Goal: Information Seeking & Learning: Check status

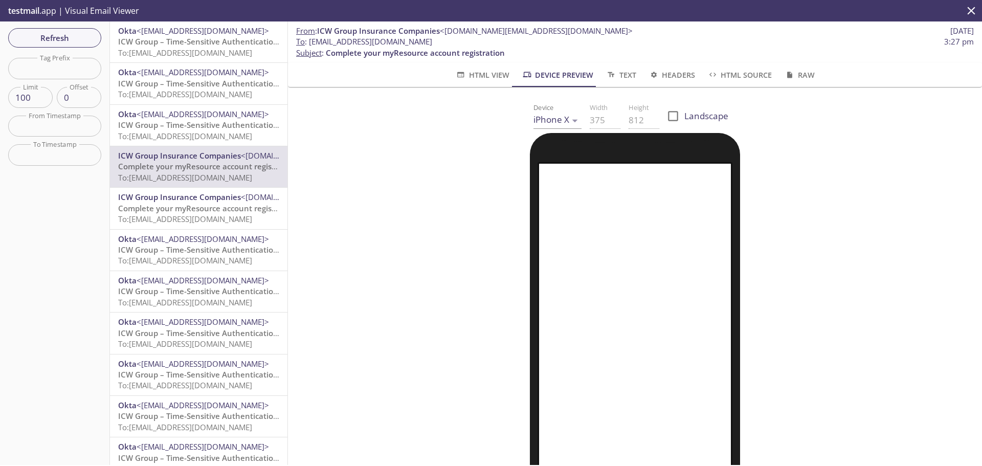
click at [169, 41] on span "ICW Group – Time-Sensitive Authentication Code" at bounding box center [208, 41] width 181 height 10
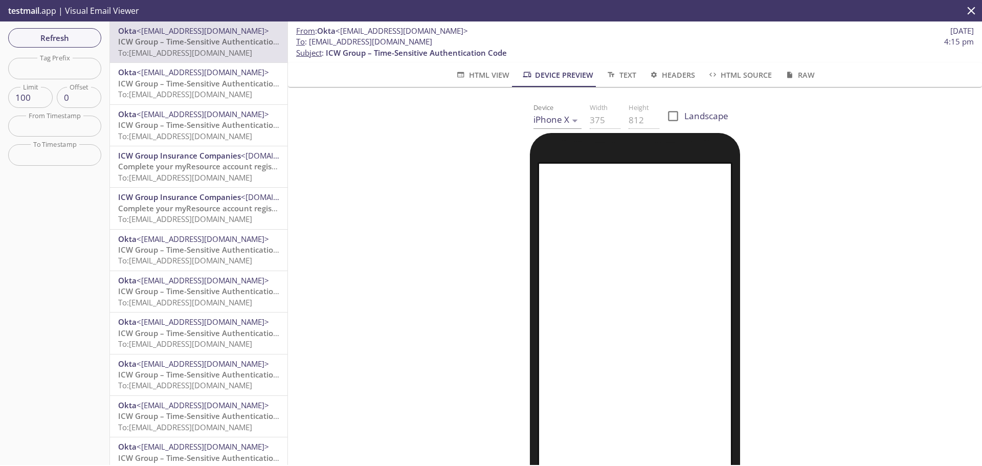
drag, startPoint x: 475, startPoint y: 40, endPoint x: 311, endPoint y: 40, distance: 164.2
click at [311, 40] on span "To : [EMAIL_ADDRESS][DOMAIN_NAME] 4:15 pm" at bounding box center [635, 41] width 678 height 11
copy span "[EMAIL_ADDRESS][DOMAIN_NAME]"
click at [61, 32] on span "Refresh" at bounding box center [54, 37] width 77 height 13
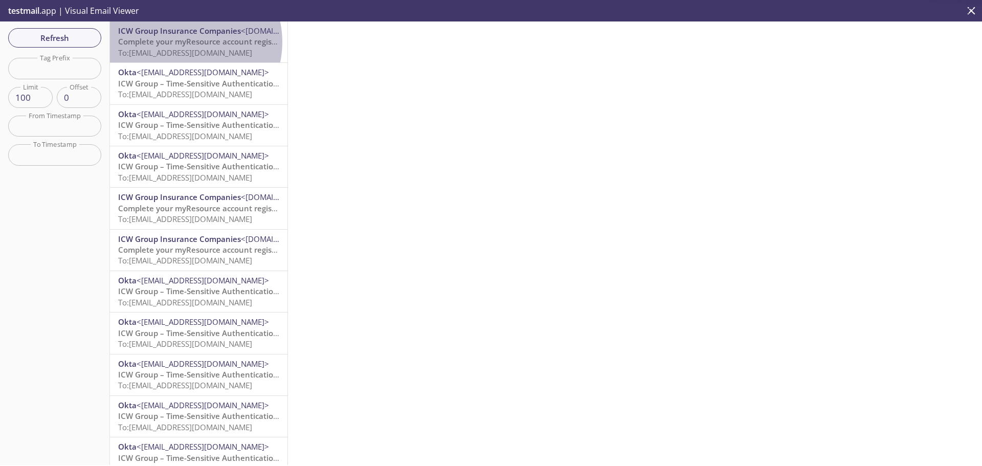
click at [184, 41] on span "Complete your myResource account registration" at bounding box center [207, 41] width 179 height 10
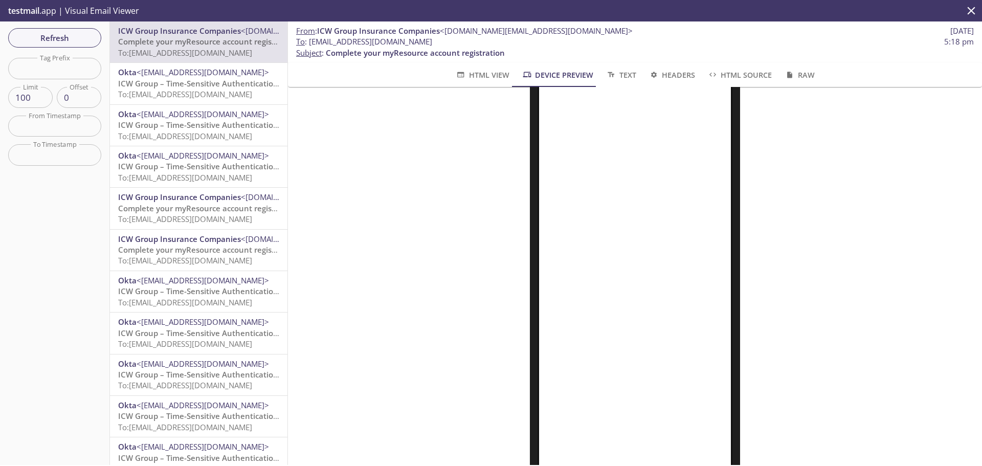
scroll to position [172, 0]
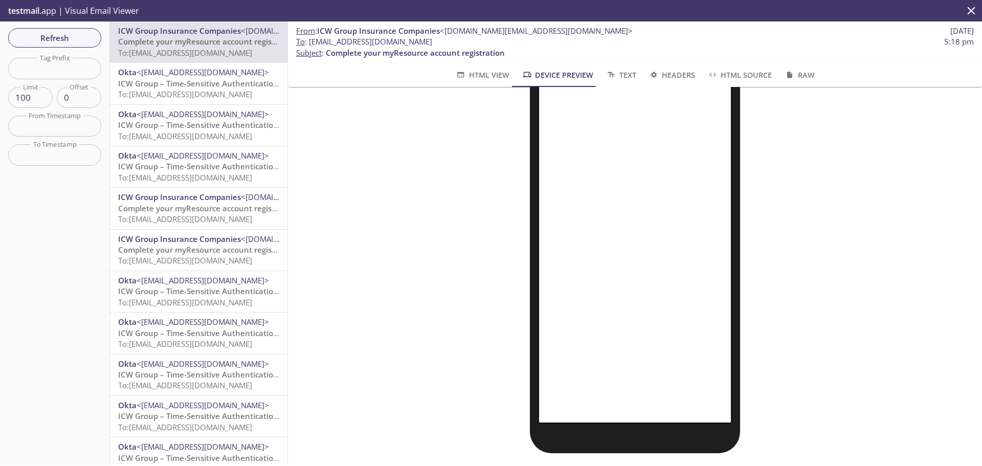
click at [790, 186] on div at bounding box center [635, 214] width 670 height 477
click at [481, 71] on span "HTML View" at bounding box center [482, 75] width 54 height 13
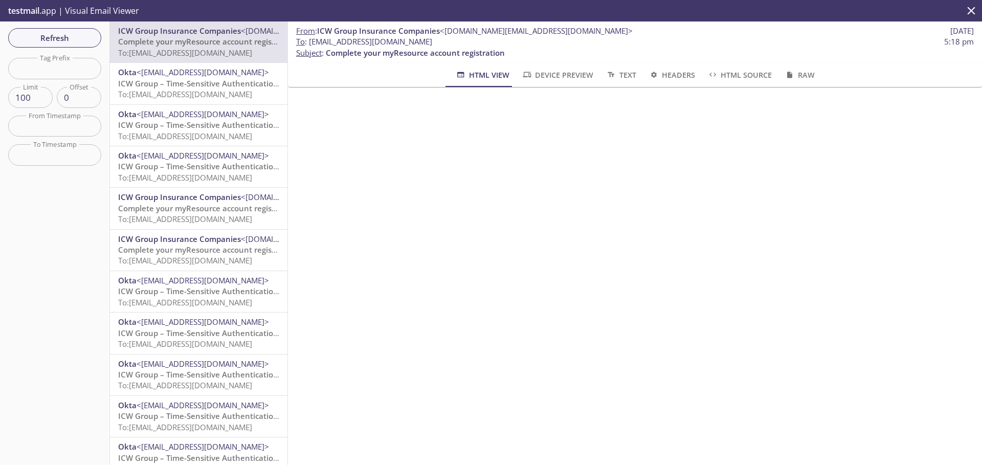
click at [166, 44] on span "Complete your myResource account registration" at bounding box center [207, 41] width 179 height 10
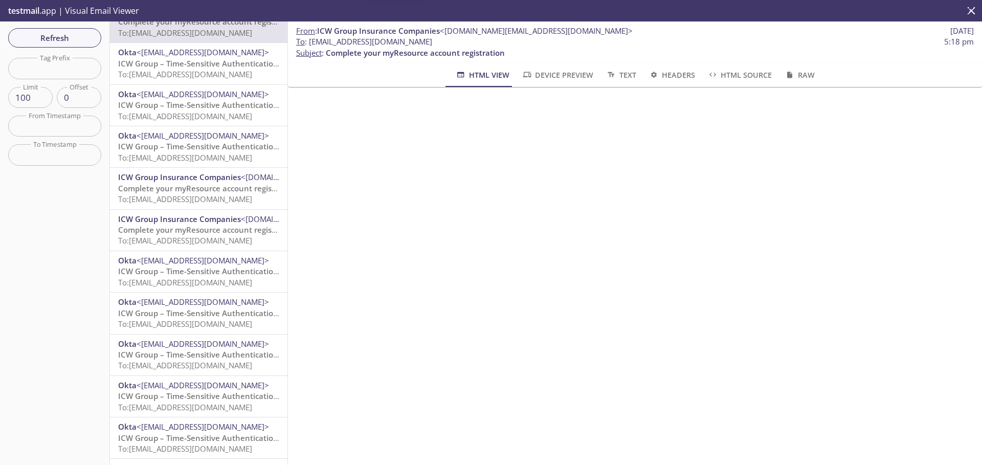
scroll to position [0, 0]
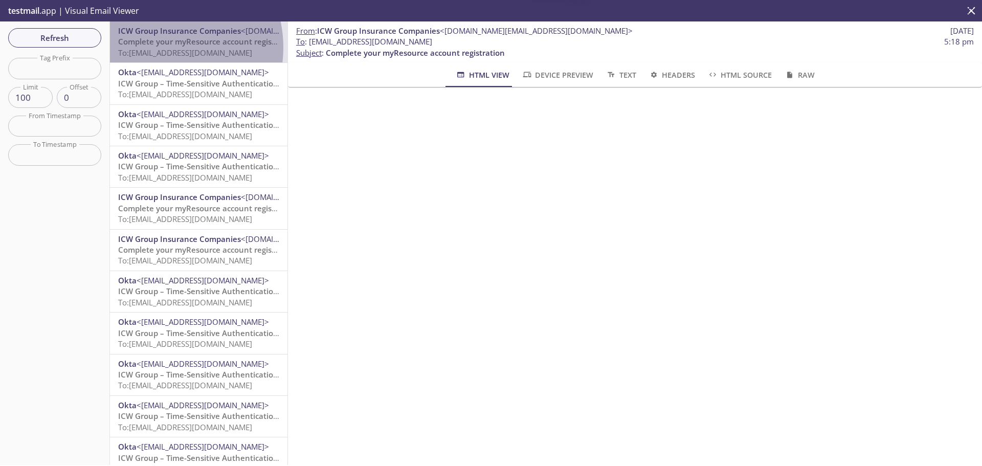
click at [160, 48] on span "To: [EMAIL_ADDRESS][DOMAIN_NAME]" at bounding box center [185, 53] width 134 height 10
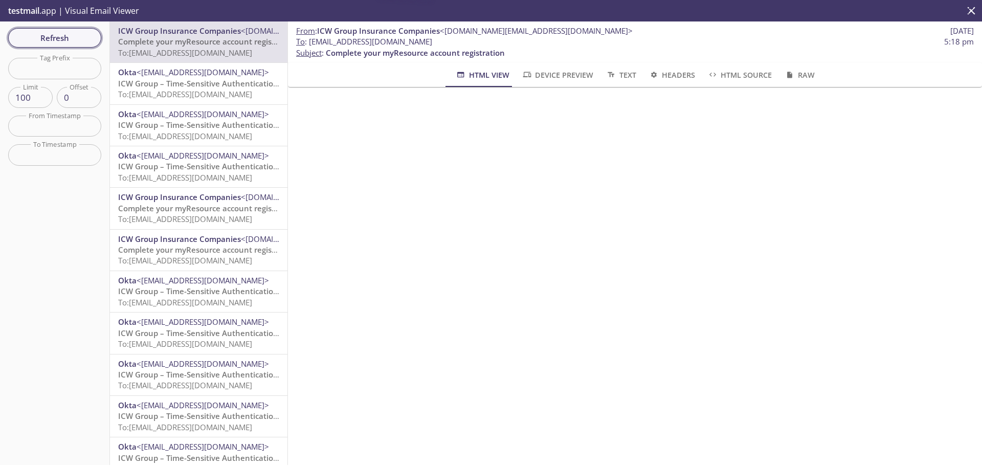
click at [72, 36] on span "Refresh" at bounding box center [54, 37] width 77 height 13
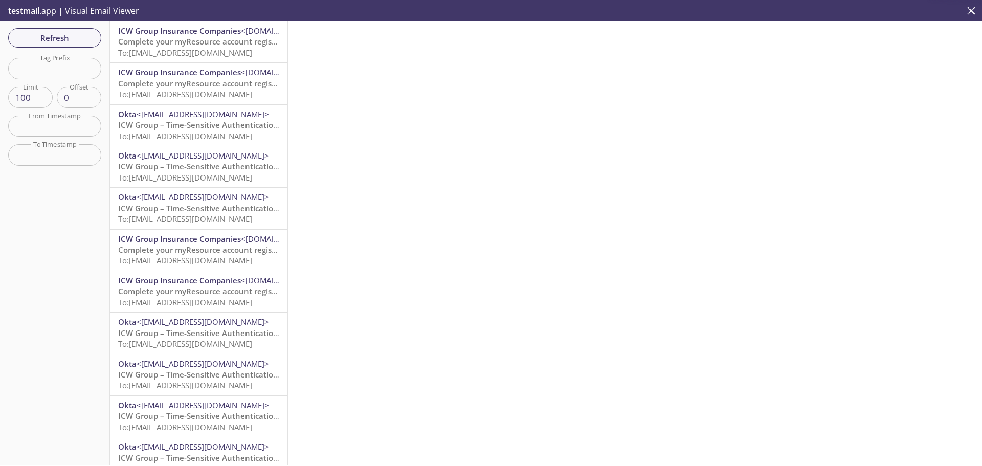
click at [169, 39] on span "Complete your myResource account registration" at bounding box center [207, 41] width 179 height 10
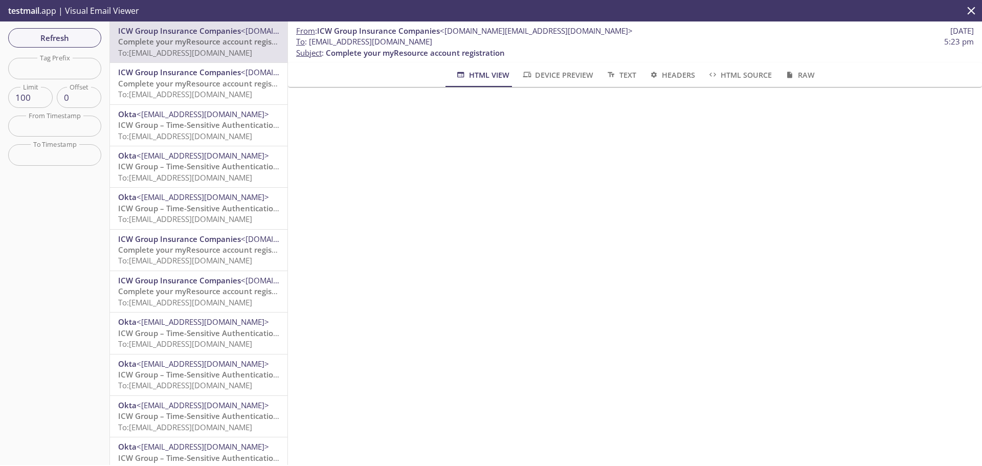
click at [216, 64] on div "ICW Group Insurance Companies <[DOMAIN_NAME][EMAIL_ADDRESS][DOMAIN_NAME]> Compl…" at bounding box center [199, 83] width 178 height 41
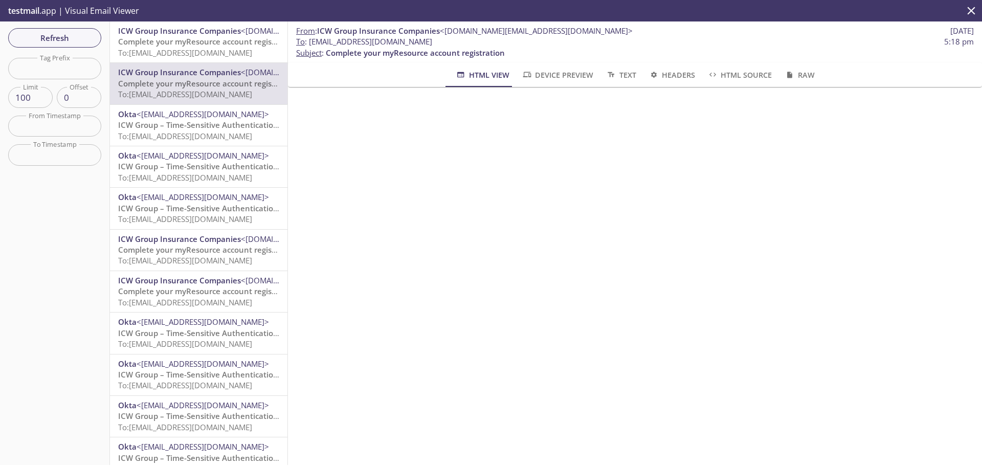
drag, startPoint x: 484, startPoint y: 41, endPoint x: 311, endPoint y: 40, distance: 173.4
click at [311, 40] on span "To : [EMAIL_ADDRESS][DOMAIN_NAME] 5:18 pm" at bounding box center [635, 41] width 678 height 11
copy span "[EMAIL_ADDRESS][DOMAIN_NAME]"
drag, startPoint x: 63, startPoint y: 36, endPoint x: 89, endPoint y: 39, distance: 26.3
click at [62, 36] on span "Refresh" at bounding box center [54, 37] width 77 height 13
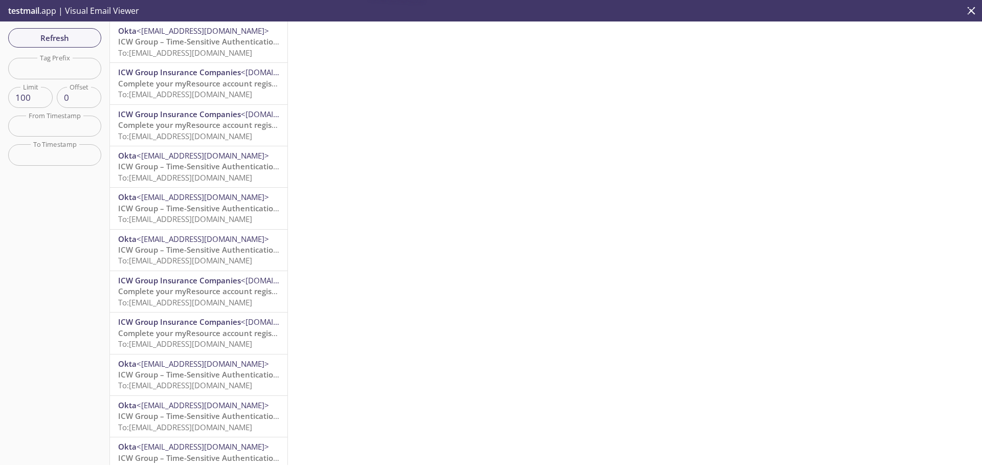
click at [171, 37] on span "ICW Group – Time-Sensitive Authentication Code" at bounding box center [208, 41] width 181 height 10
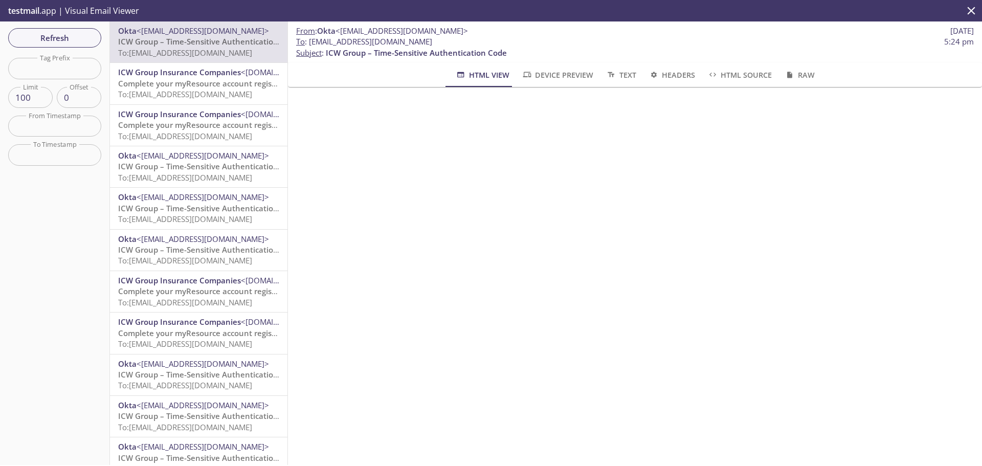
click at [216, 41] on span "ICW Group – Time-Sensitive Authentication Code" at bounding box center [208, 41] width 181 height 10
click at [56, 33] on span "Refresh" at bounding box center [54, 37] width 77 height 13
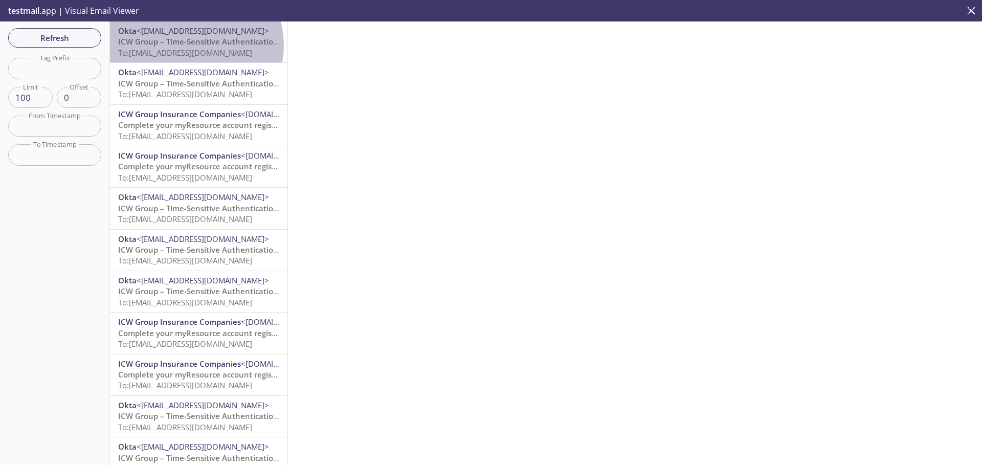
click at [193, 46] on span "ICW Group – Time-Sensitive Authentication Code" at bounding box center [208, 41] width 181 height 10
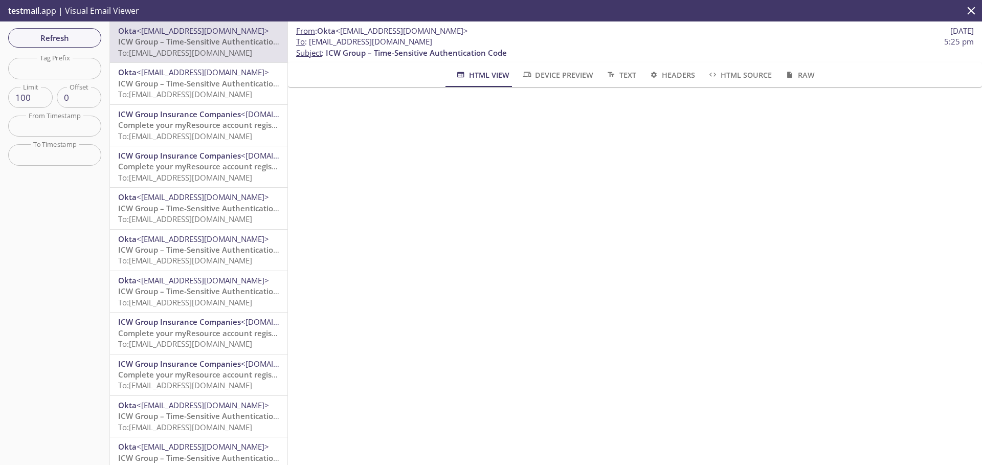
click at [209, 56] on span "To: [EMAIL_ADDRESS][DOMAIN_NAME]" at bounding box center [185, 53] width 134 height 10
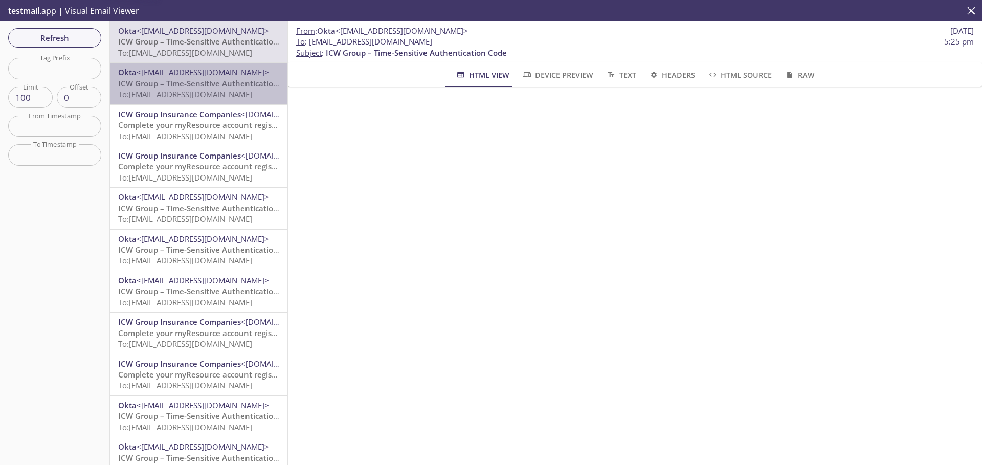
click at [200, 81] on span "ICW Group – Time-Sensitive Authentication Code" at bounding box center [208, 83] width 181 height 10
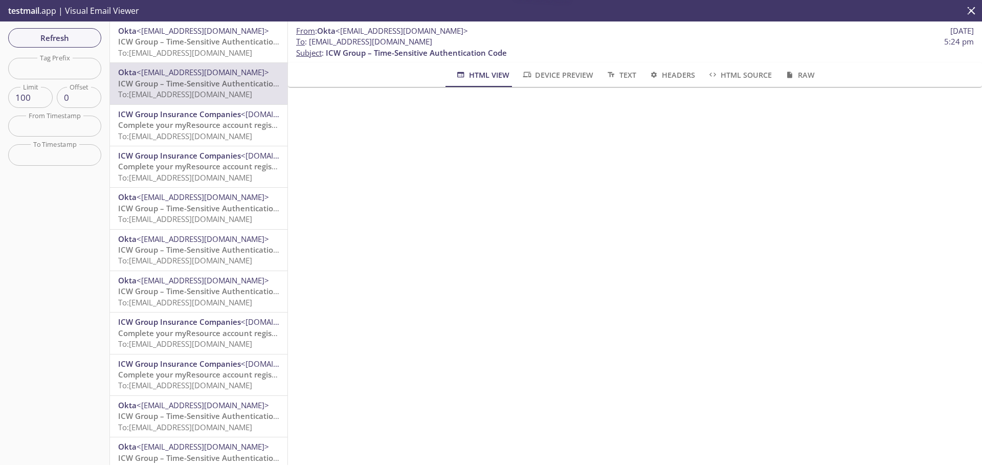
click at [351, 39] on span "To : [EMAIL_ADDRESS][DOMAIN_NAME]" at bounding box center [364, 41] width 136 height 11
drag, startPoint x: 482, startPoint y: 41, endPoint x: 310, endPoint y: 44, distance: 172.4
click at [310, 44] on span "To : [EMAIL_ADDRESS][DOMAIN_NAME] 5:24 pm" at bounding box center [635, 41] width 678 height 11
copy span "[EMAIL_ADDRESS][DOMAIN_NAME]"
